Goal: Use online tool/utility: Use online tool/utility

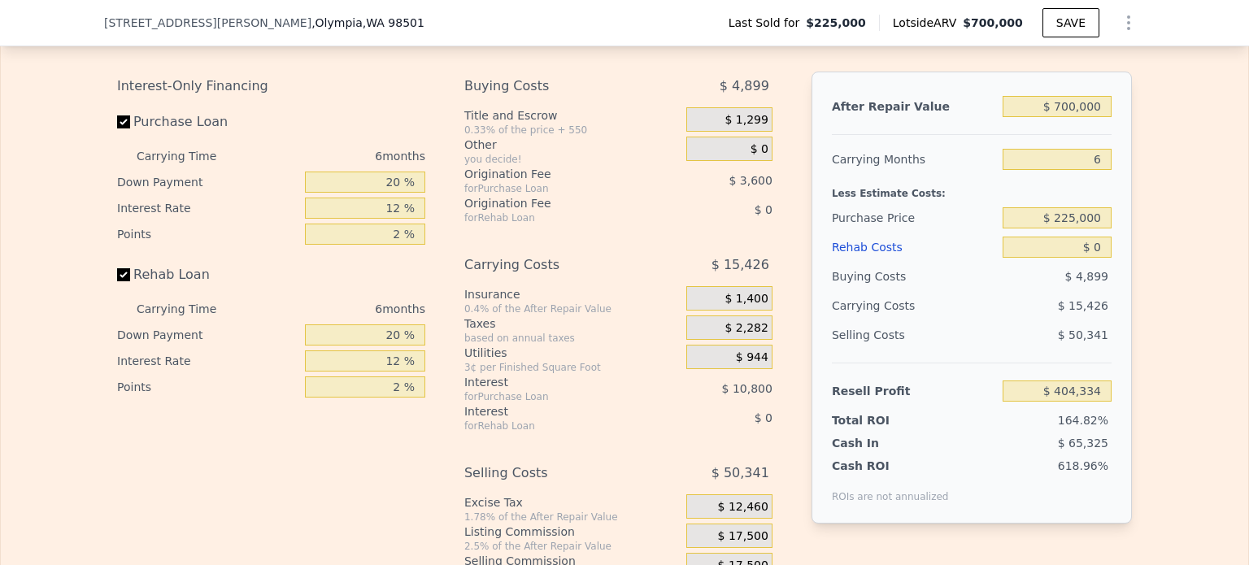
scroll to position [2515, 0]
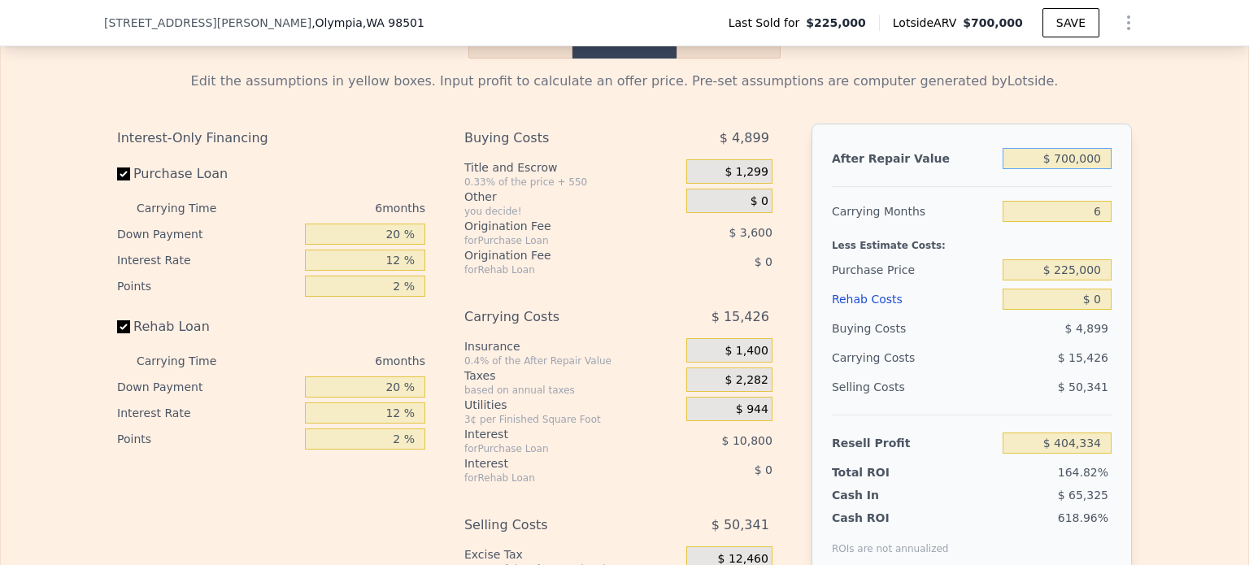
drag, startPoint x: 1056, startPoint y: 177, endPoint x: 1117, endPoint y: 183, distance: 61.3
click at [1117, 183] on div "After Repair Value $ 700,000 Carrying Months 6 Less Estimate Costs: Purchase Pr…" at bounding box center [972, 350] width 320 height 452
drag, startPoint x: 1054, startPoint y: 289, endPoint x: 1095, endPoint y: 299, distance: 41.8
click at [1096, 281] on input "$ 225,000" at bounding box center [1057, 269] width 109 height 21
drag, startPoint x: 1054, startPoint y: 288, endPoint x: 1114, endPoint y: 288, distance: 60.2
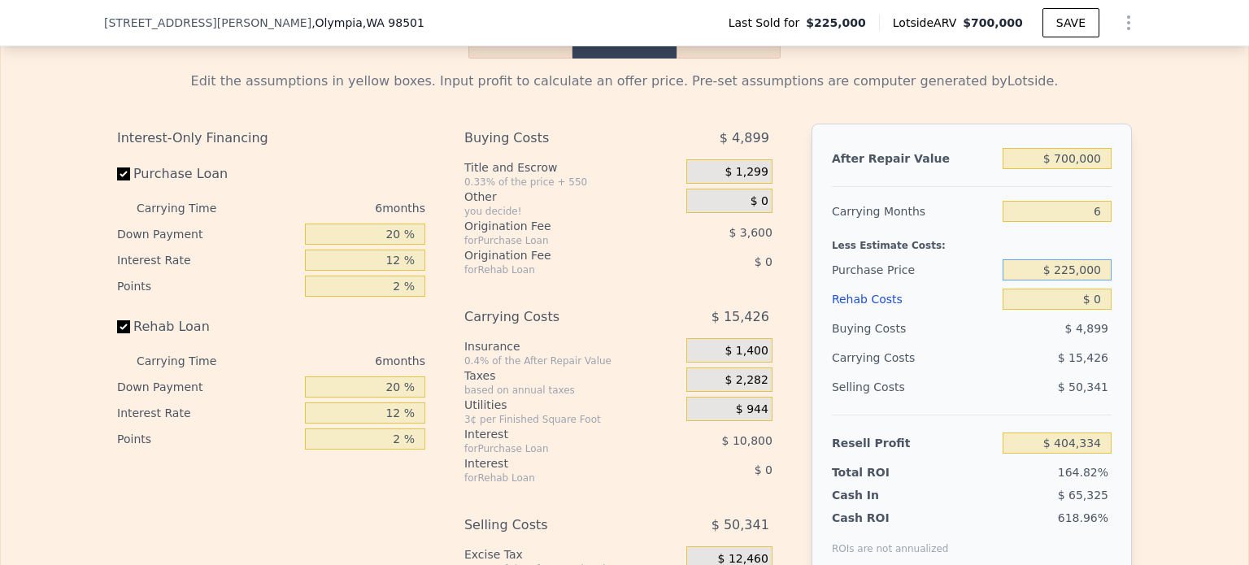
click at [1114, 288] on div "After Repair Value $ 700,000 Carrying Months 6 Less Estimate Costs: Purchase Pr…" at bounding box center [972, 350] width 320 height 452
type input "$ 465,000"
click at [1114, 288] on div "After Repair Value $ 700,000 Carrying Months 6 Less Estimate Costs: Purchase Pr…" at bounding box center [972, 350] width 320 height 452
type input "$ 148,175"
drag, startPoint x: 1087, startPoint y: 325, endPoint x: 1114, endPoint y: 328, distance: 26.1
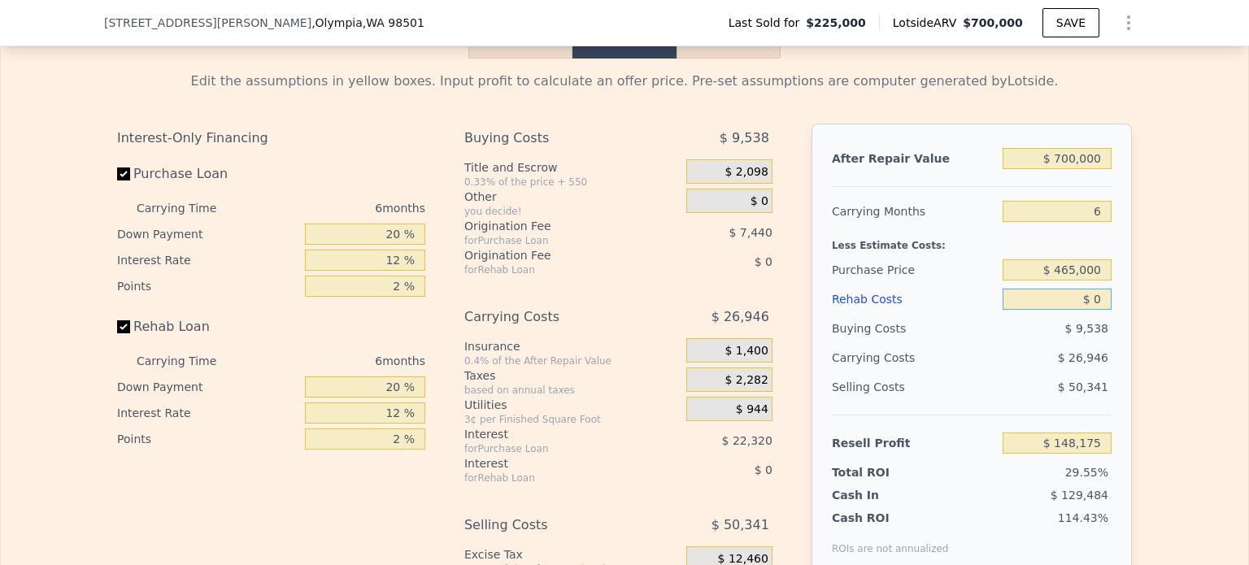
click at [1114, 328] on div "After Repair Value $ 700,000 Carrying Months 6 Less Estimate Costs: Purchase Pr…" at bounding box center [972, 350] width 320 height 452
type input "$ 1"
type input "$ 148,174"
type input "$ 10"
type input "$ 148,165"
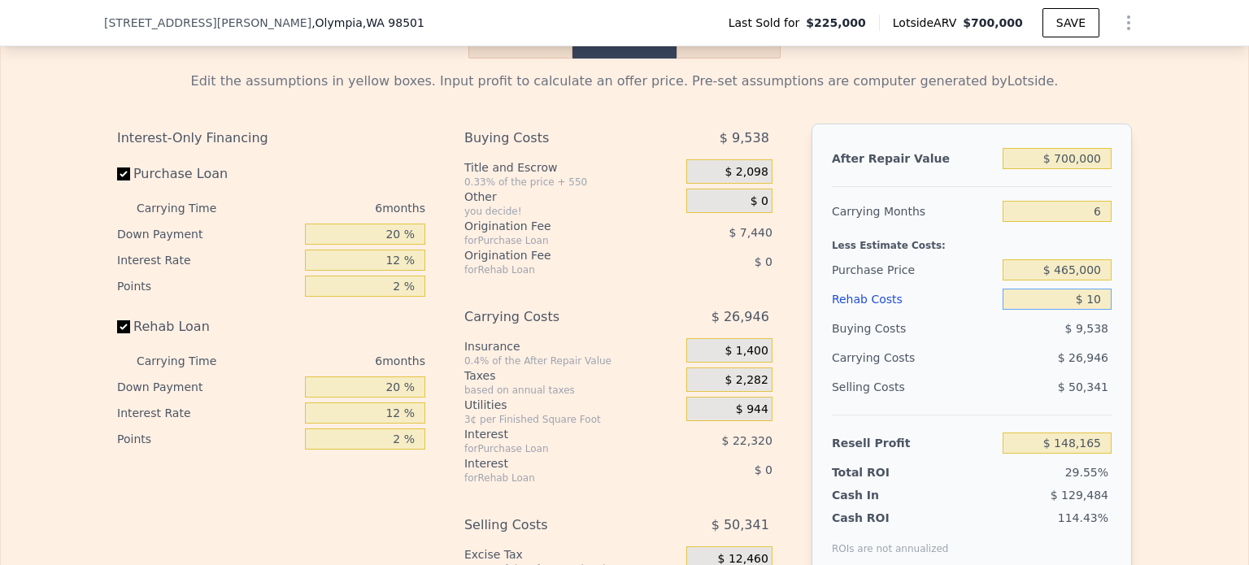
type input "$ 100"
type input "$ 148,067"
type input "$ 1,000"
type input "$ 147,111"
type input "$ 10,000"
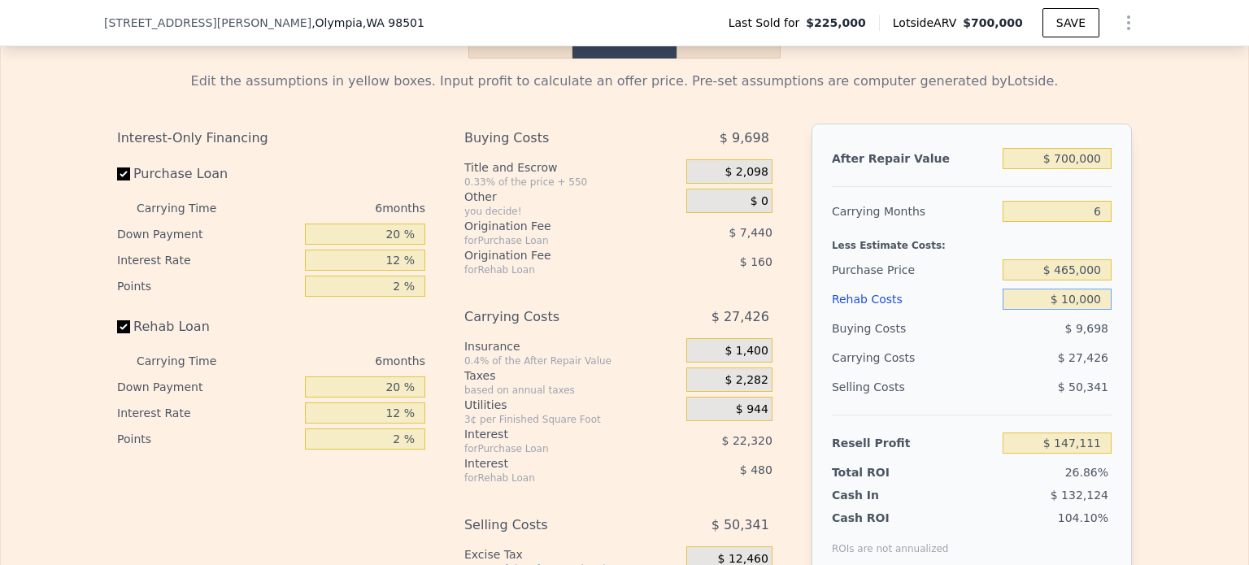
type input "$ 137,535"
type input "$ 100,000"
type input "$ 41,775"
click at [1139, 342] on div "Edit the assumptions in yellow boxes. Input profit to calculate an offer price.…" at bounding box center [625, 361] width 1248 height 605
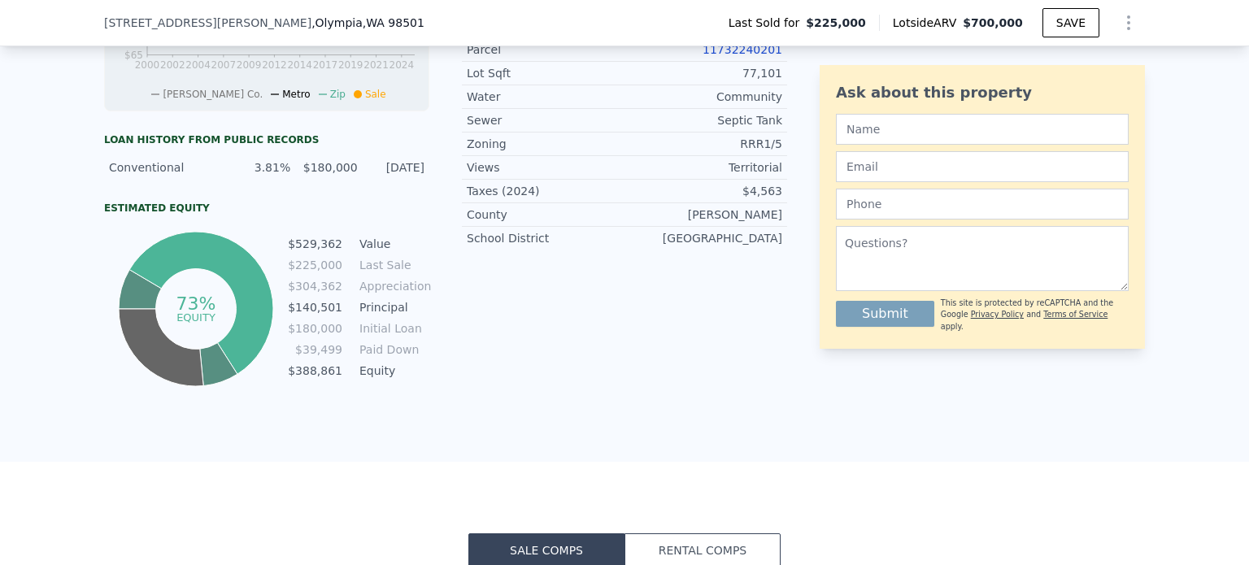
scroll to position [569, 0]
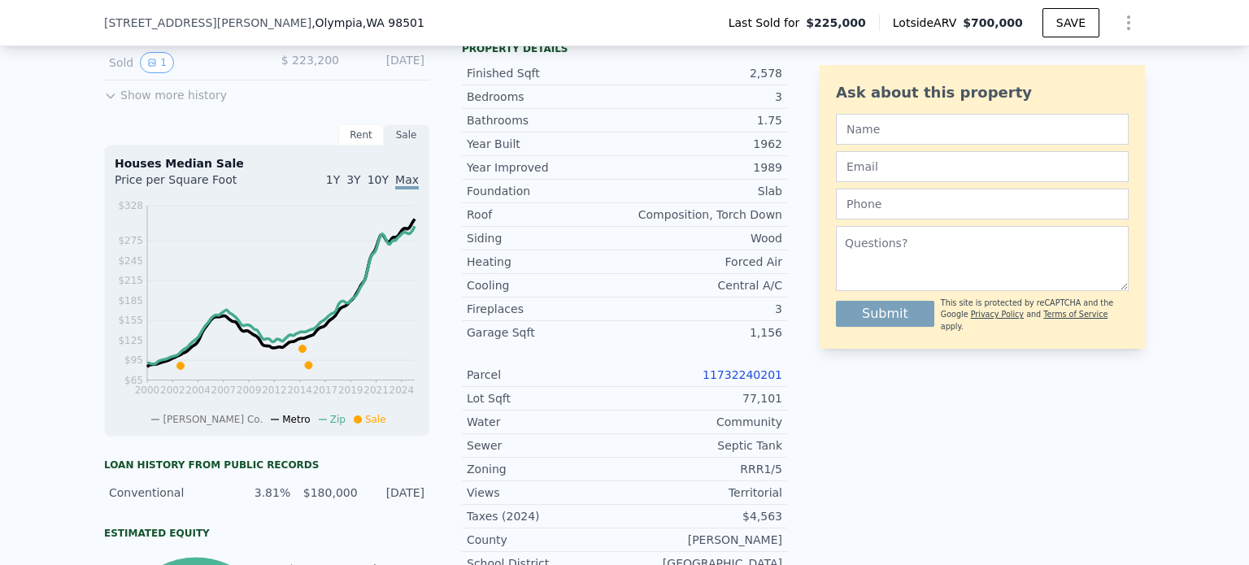
click at [142, 24] on span "[STREET_ADDRESS][PERSON_NAME]" at bounding box center [207, 23] width 207 height 16
click at [140, 22] on span "[STREET_ADDRESS][PERSON_NAME]" at bounding box center [207, 23] width 207 height 16
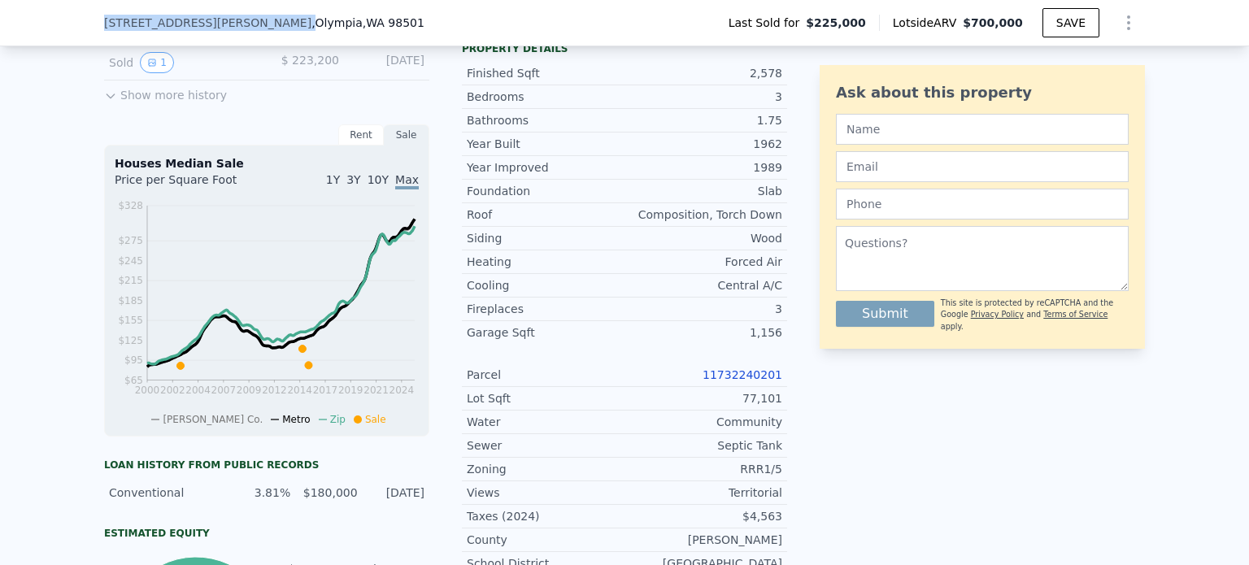
click at [140, 22] on span "[STREET_ADDRESS][PERSON_NAME]" at bounding box center [207, 23] width 207 height 16
drag, startPoint x: 321, startPoint y: 22, endPoint x: 105, endPoint y: 20, distance: 216.4
click at [85, 20] on div "[STREET_ADDRESS][PERSON_NAME] Last Sold for $225,000 Lotside ARV $700,000 SAVE" at bounding box center [624, 23] width 1249 height 46
copy div "[STREET_ADDRESS][PERSON_NAME]"
type input "$ 0"
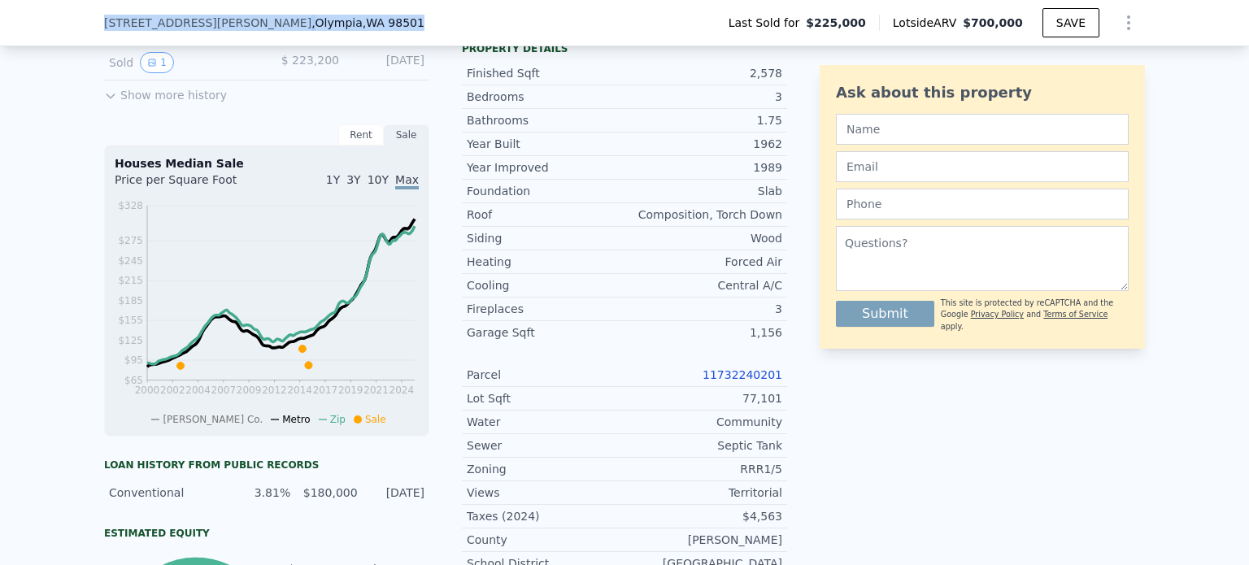
type input "$ 404,334"
